Goal: Task Accomplishment & Management: Use online tool/utility

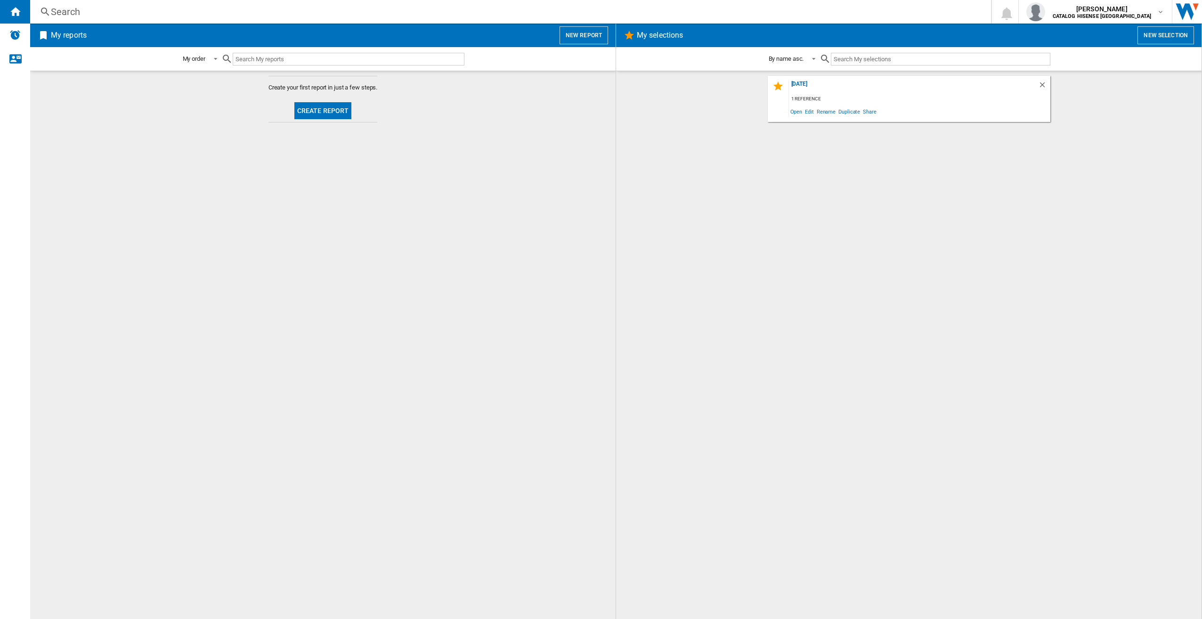
click at [341, 103] on button "Create report" at bounding box center [322, 110] width 57 height 17
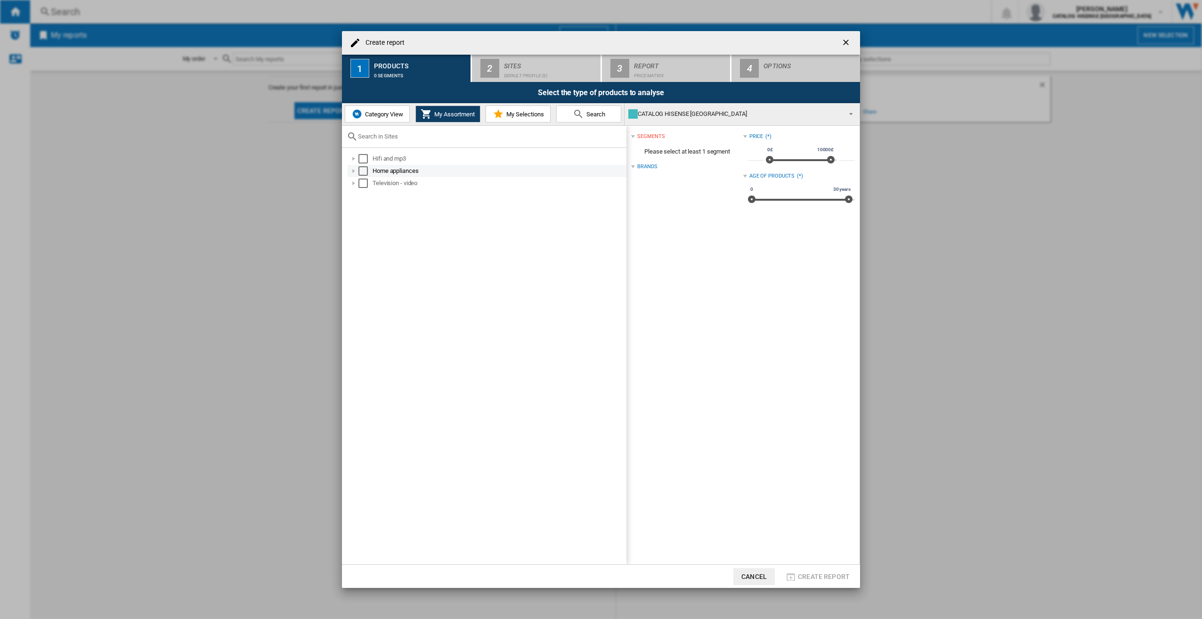
click at [372, 168] on md-checkbox "Select" at bounding box center [366, 170] width 14 height 9
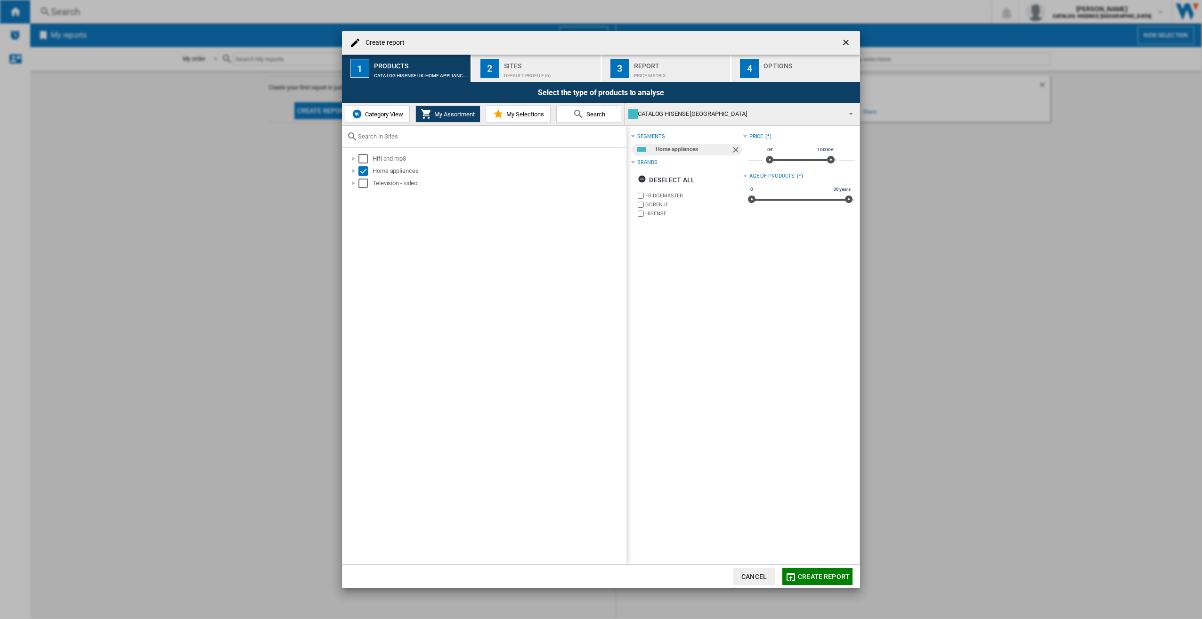
click at [523, 71] on div "Default profile (6)" at bounding box center [550, 73] width 93 height 10
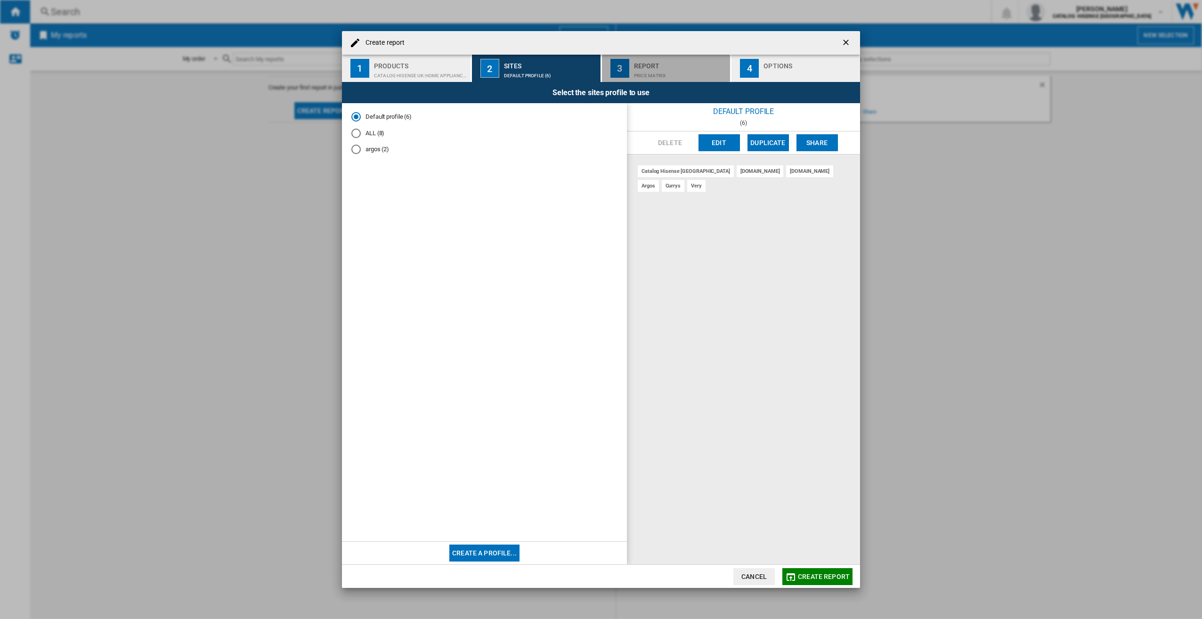
click at [659, 72] on div "Price Matrix" at bounding box center [680, 73] width 93 height 10
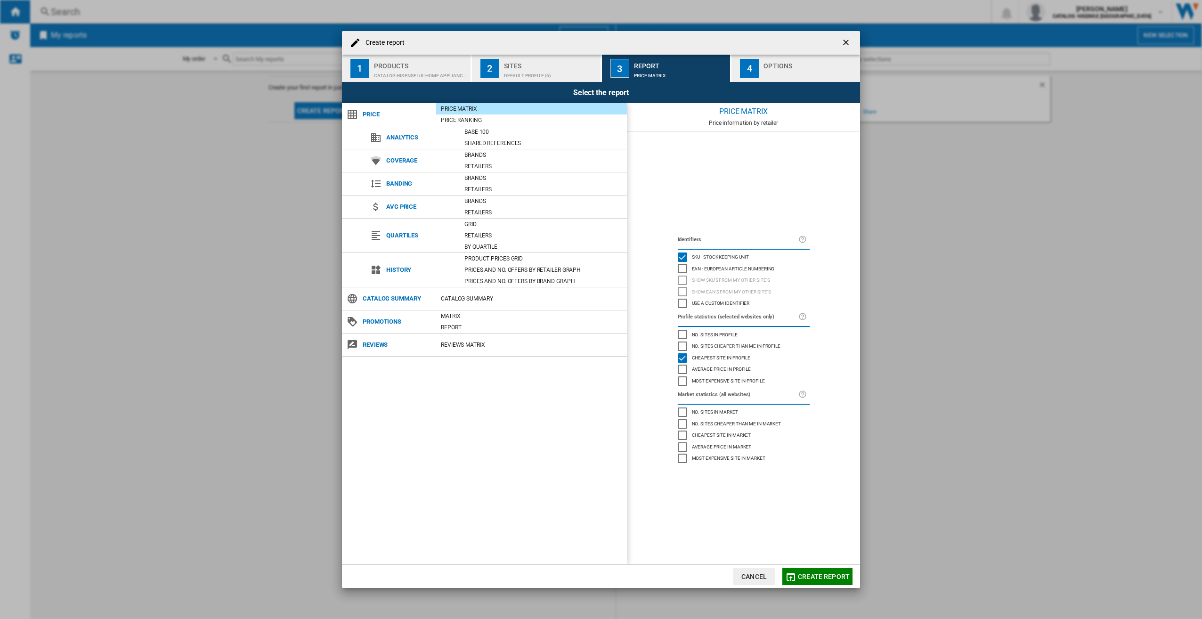
click at [525, 57] on button "2 Sites Default profile (6)" at bounding box center [537, 68] width 130 height 27
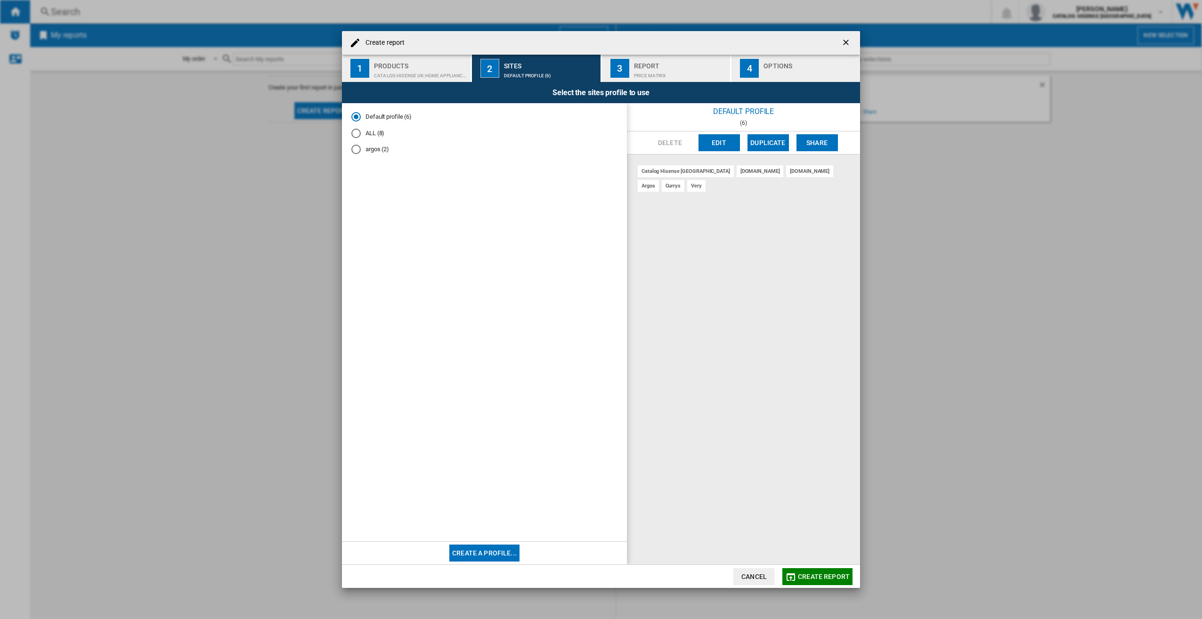
click at [520, 65] on div "Sites" at bounding box center [550, 63] width 93 height 10
click at [362, 132] on md-radio-button "ALL (8)" at bounding box center [484, 133] width 266 height 9
click at [619, 69] on div "3" at bounding box center [620, 68] width 19 height 19
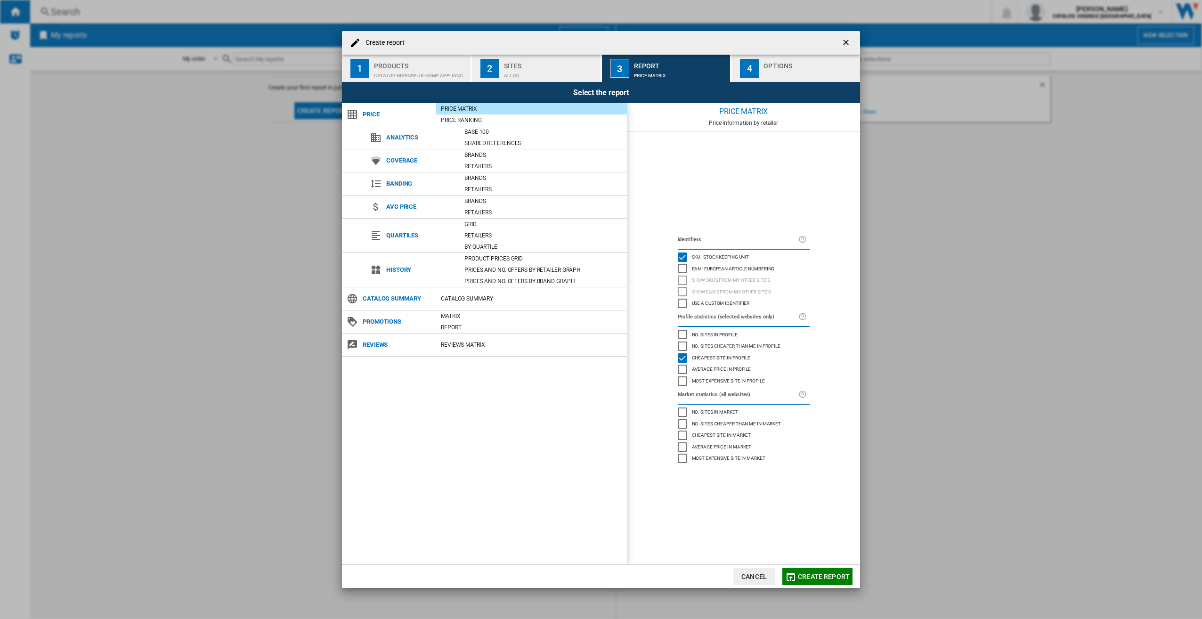
click at [804, 77] on div "button" at bounding box center [810, 73] width 93 height 10
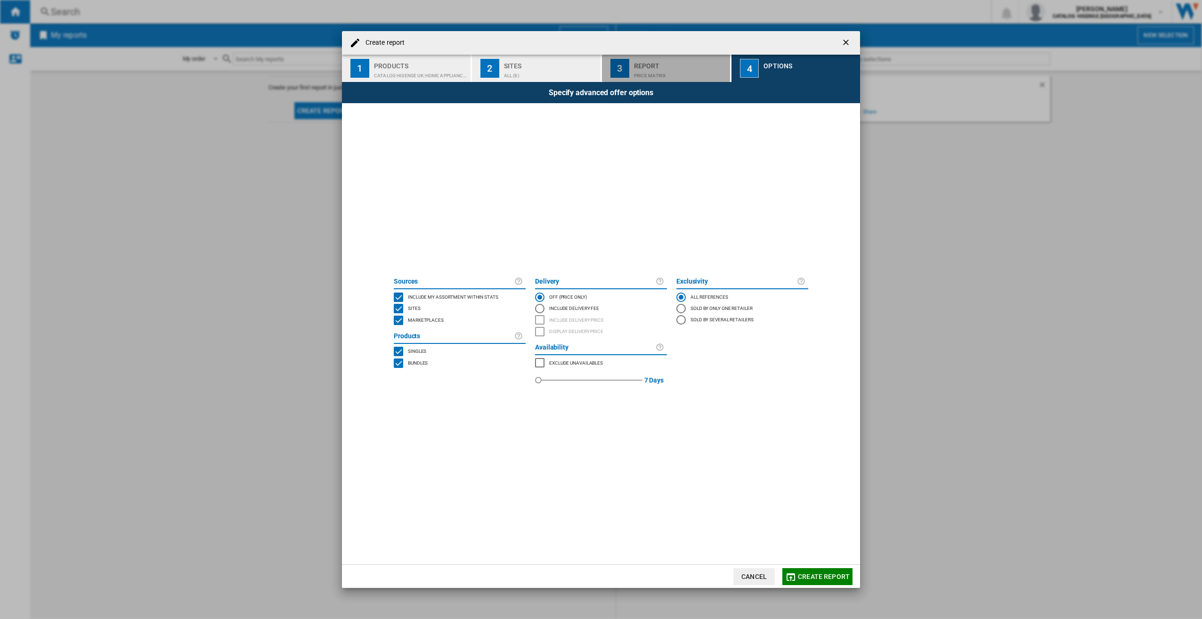
click at [656, 71] on div "Price Matrix" at bounding box center [680, 73] width 93 height 10
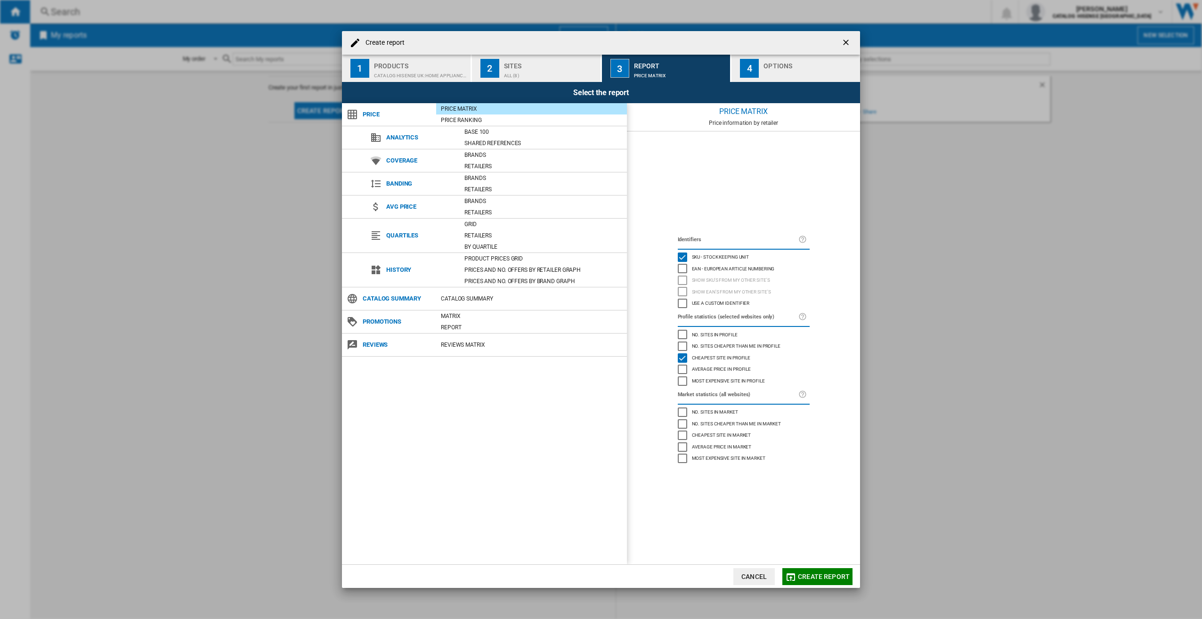
click at [807, 573] on span "Create report" at bounding box center [824, 577] width 52 height 8
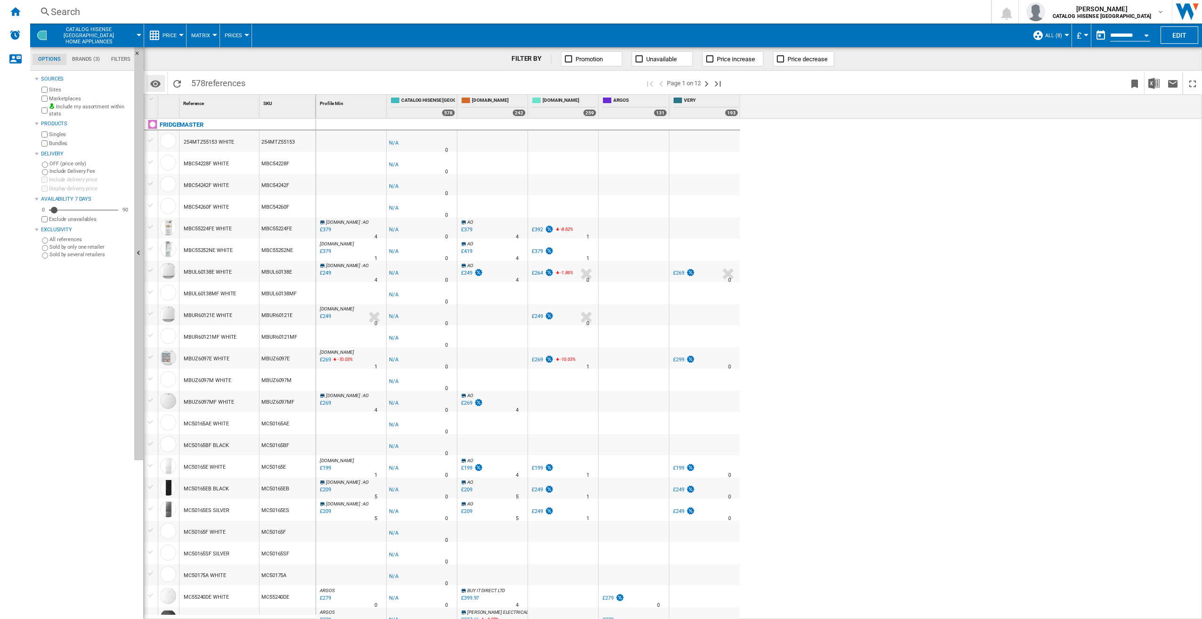
click at [155, 83] on md-icon "Options" at bounding box center [155, 83] width 11 height 11
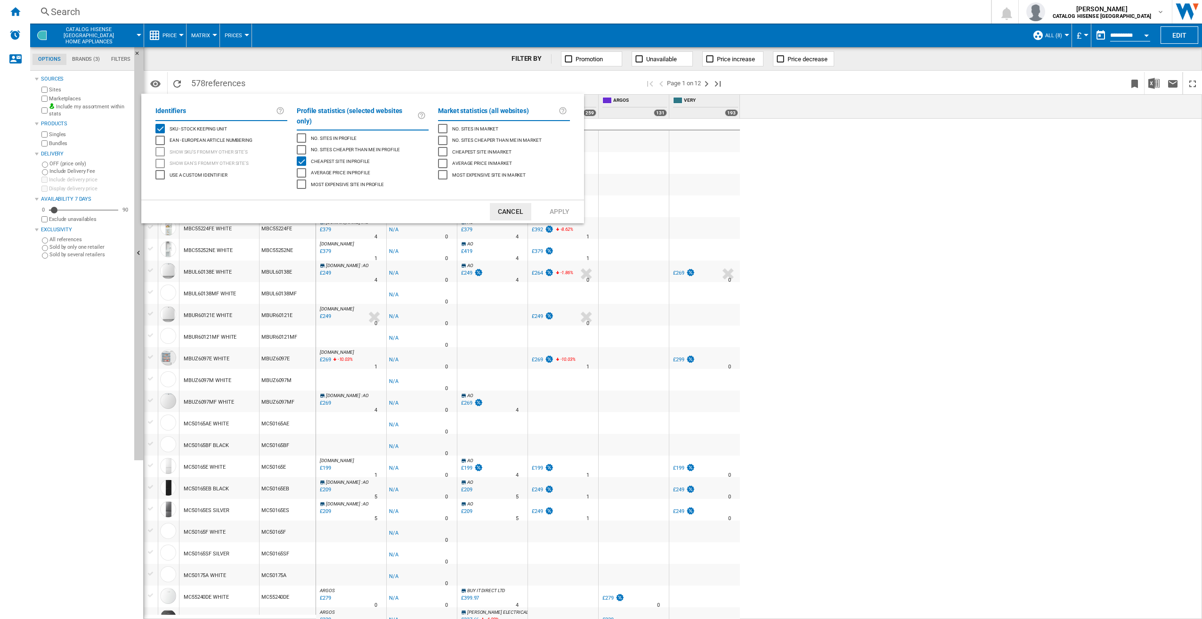
click at [791, 161] on md-backdrop at bounding box center [601, 309] width 1202 height 619
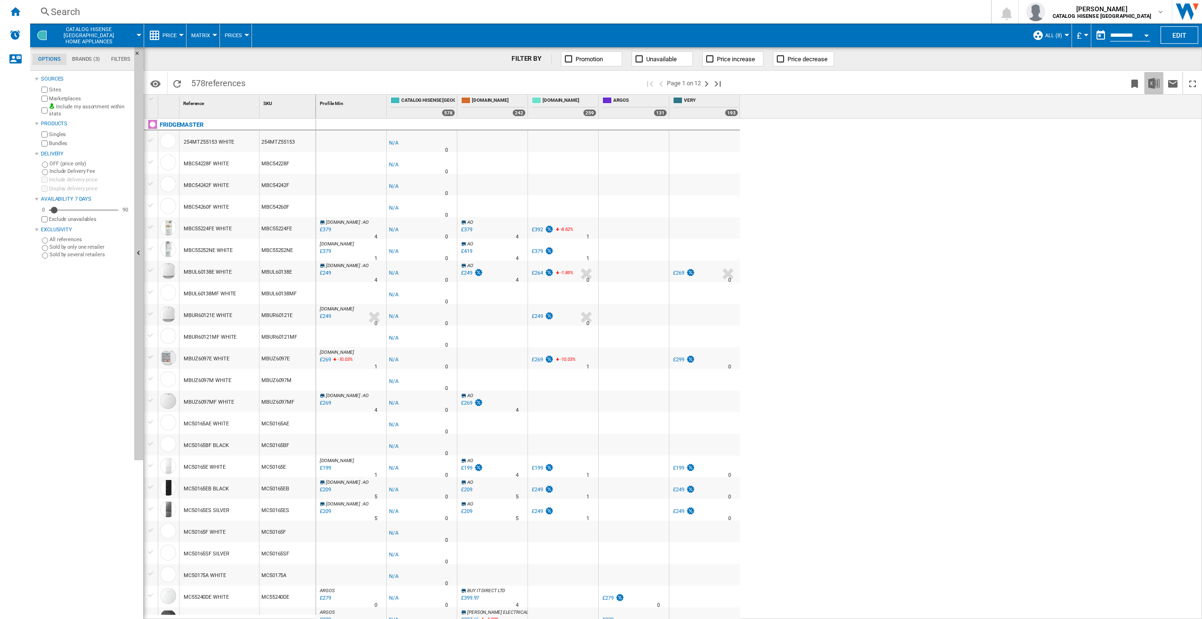
click at [1158, 92] on button "Download in Excel" at bounding box center [1154, 83] width 19 height 22
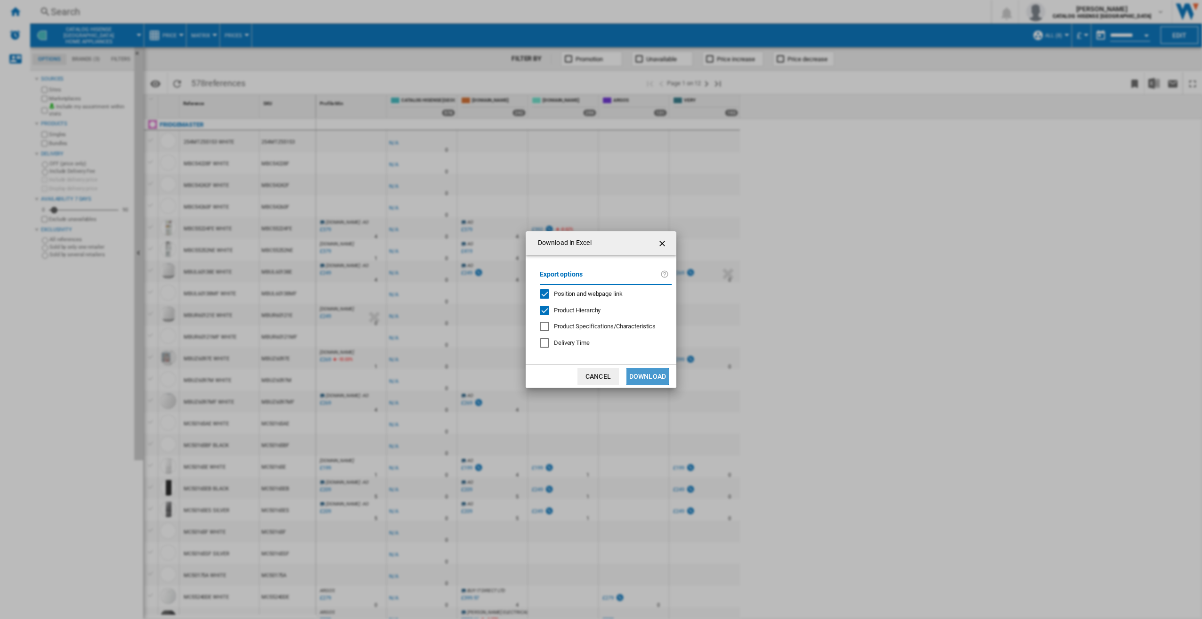
click at [654, 371] on button "Download" at bounding box center [648, 376] width 42 height 17
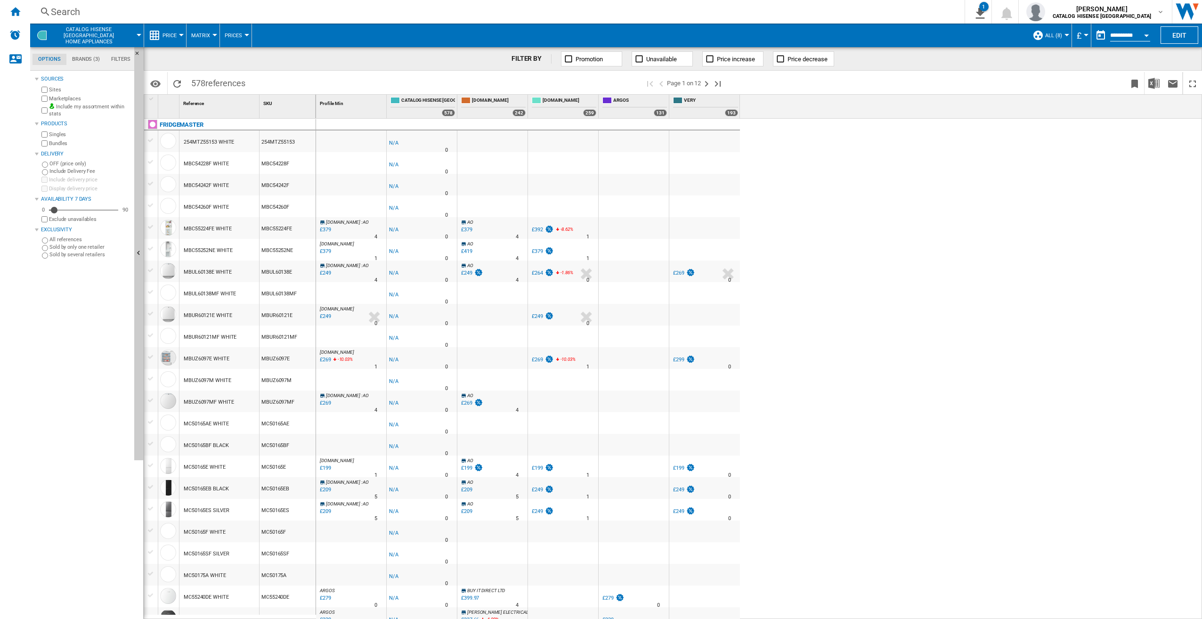
click at [921, 259] on div "-1.0 % -£1 % N/A 0 -1.0 % -£1" at bounding box center [759, 369] width 887 height 501
